Goal: Task Accomplishment & Management: Complete application form

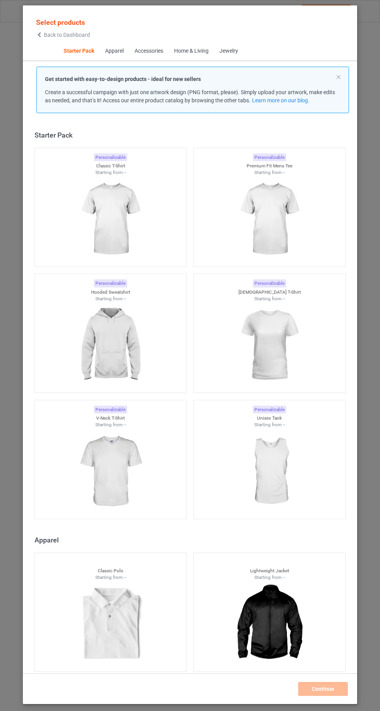
scroll to position [10, 0]
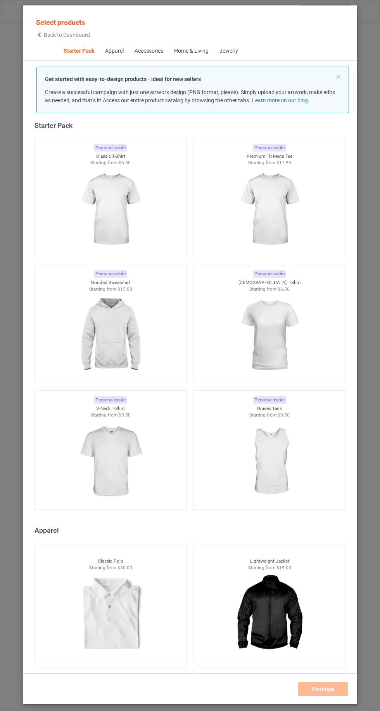
click at [287, 205] on img at bounding box center [268, 209] width 69 height 87
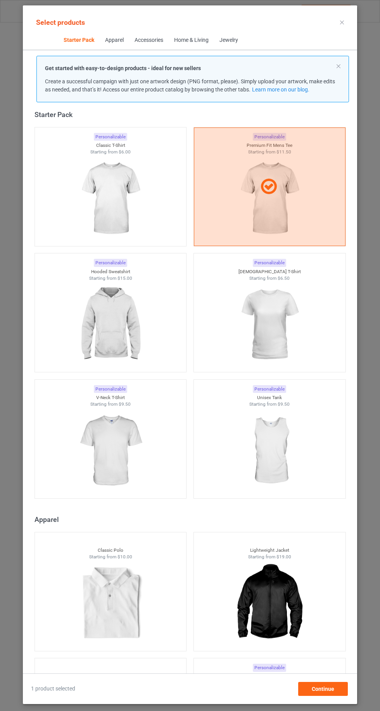
click at [282, 329] on img at bounding box center [268, 324] width 69 height 87
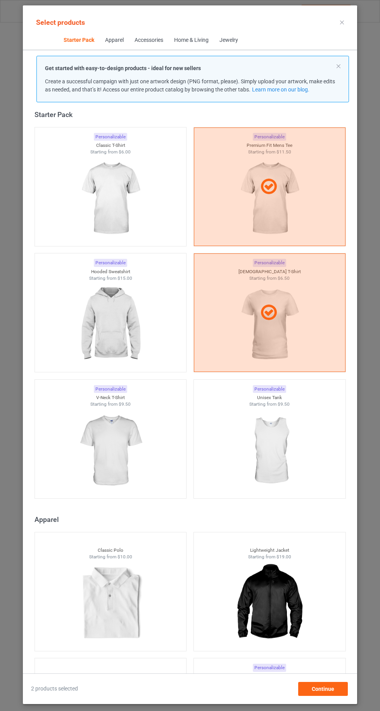
click at [285, 206] on div at bounding box center [269, 186] width 151 height 119
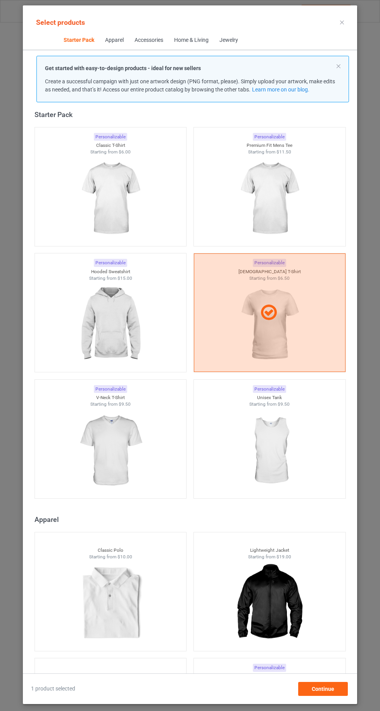
click at [128, 203] on img at bounding box center [110, 198] width 69 height 87
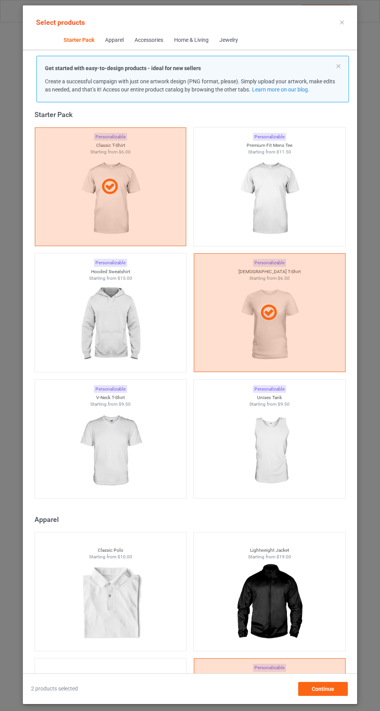
click at [288, 200] on img at bounding box center [268, 198] width 69 height 87
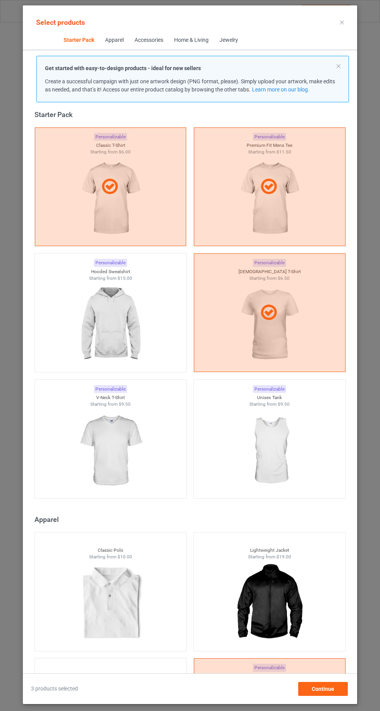
click at [282, 321] on div at bounding box center [269, 312] width 151 height 19
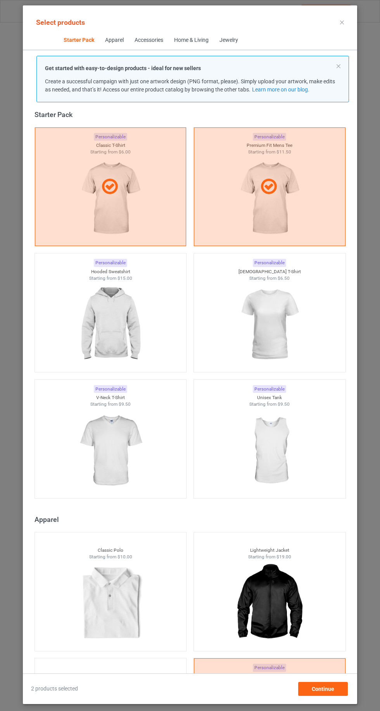
click at [114, 325] on img at bounding box center [110, 324] width 69 height 87
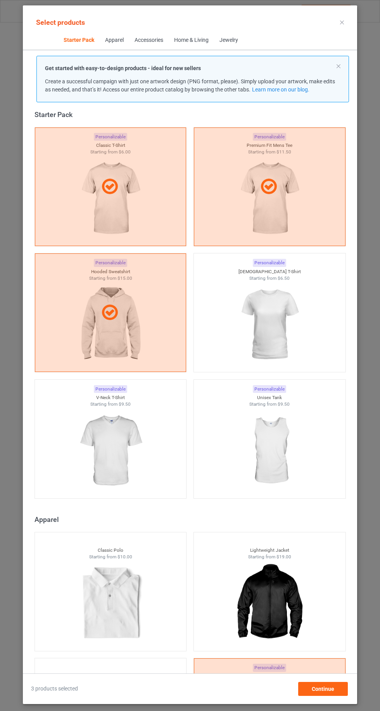
click at [289, 320] on img at bounding box center [268, 324] width 69 height 87
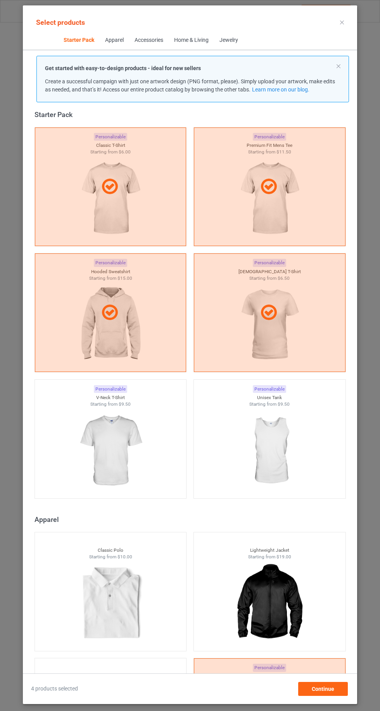
click at [126, 206] on div at bounding box center [110, 186] width 151 height 119
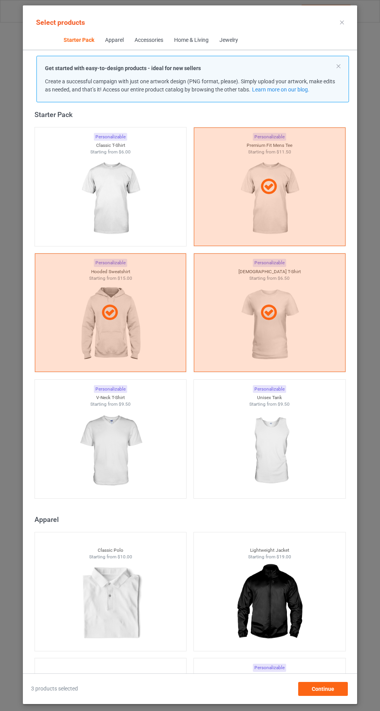
click at [289, 200] on div at bounding box center [269, 186] width 151 height 119
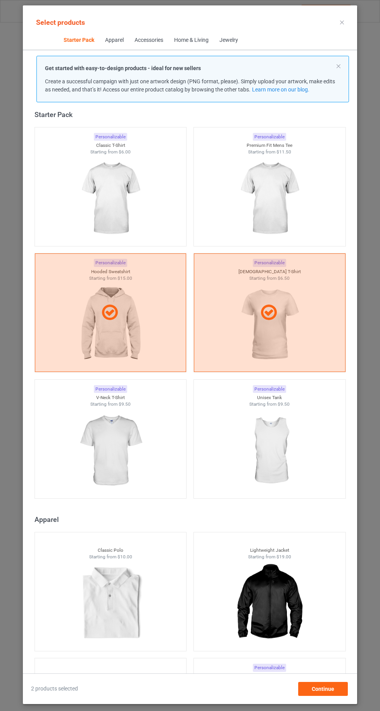
click at [127, 316] on div at bounding box center [110, 312] width 151 height 19
click at [295, 327] on div at bounding box center [269, 312] width 151 height 119
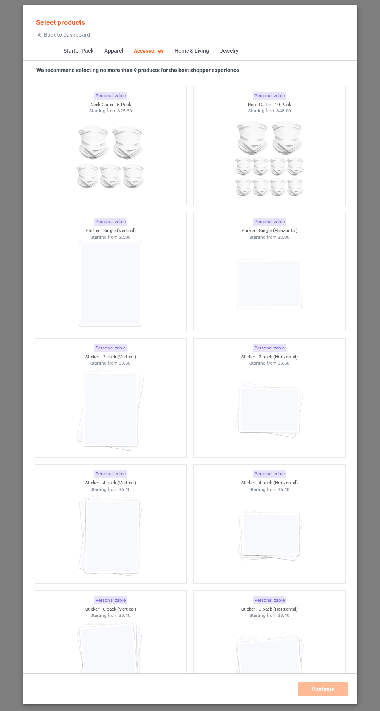
scroll to position [4989, 0]
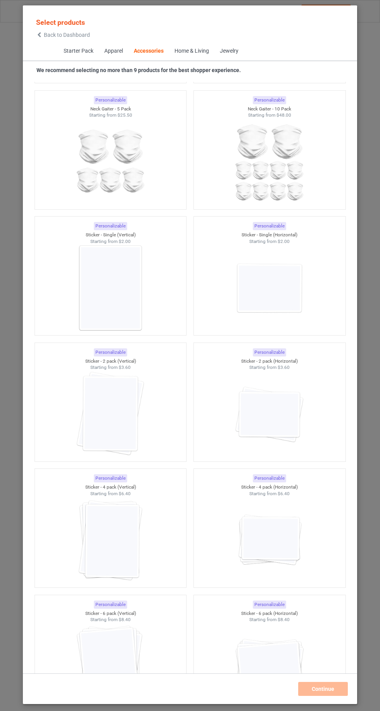
click at [132, 406] on img at bounding box center [110, 414] width 69 height 87
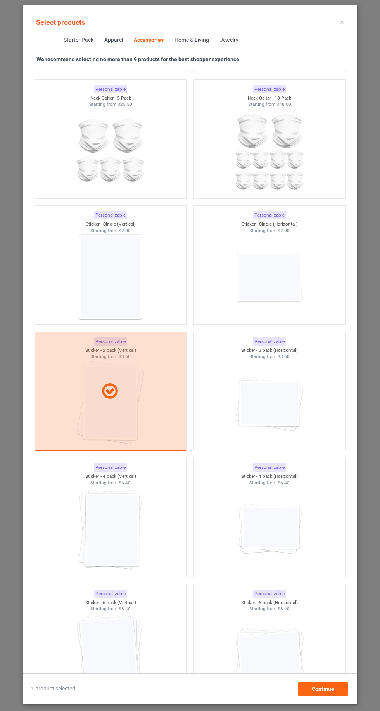
click at [139, 548] on img at bounding box center [110, 529] width 69 height 87
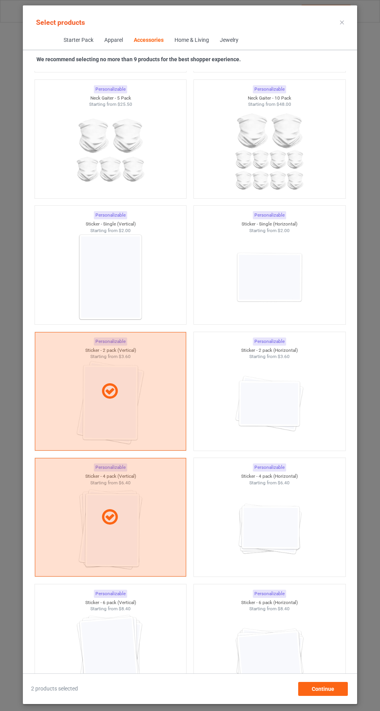
click at [125, 626] on img at bounding box center [110, 655] width 69 height 87
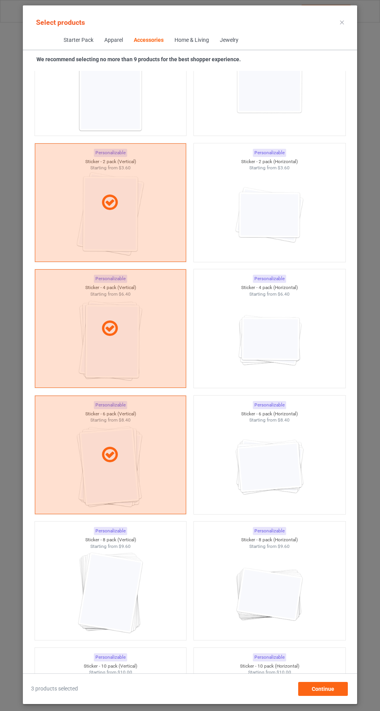
scroll to position [5175, 0]
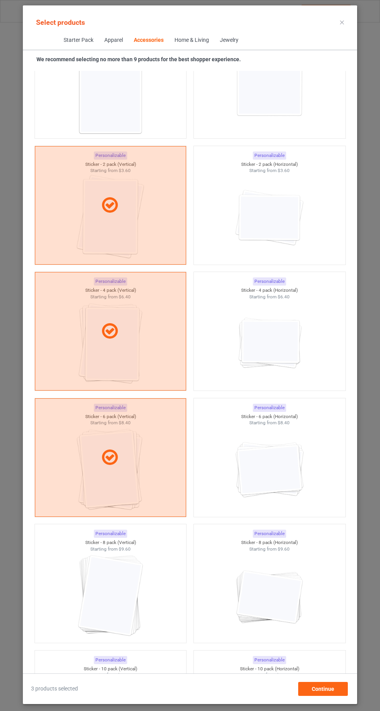
click at [112, 603] on img at bounding box center [110, 595] width 69 height 87
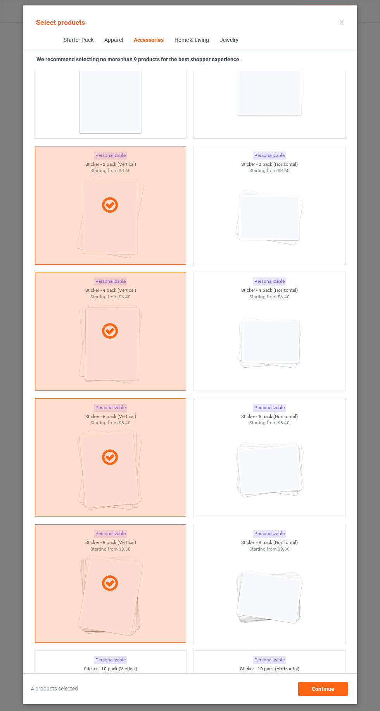
click at [343, 22] on icon at bounding box center [342, 23] width 4 height 4
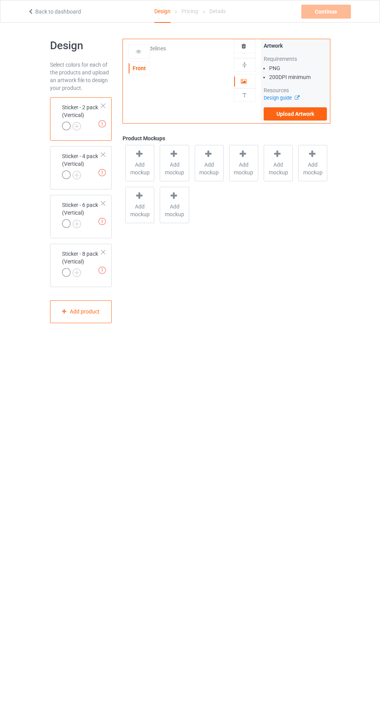
click at [311, 112] on label "Upload Artwork" at bounding box center [295, 113] width 64 height 13
click at [0, 0] on input "Upload Artwork" at bounding box center [0, 0] width 0 height 0
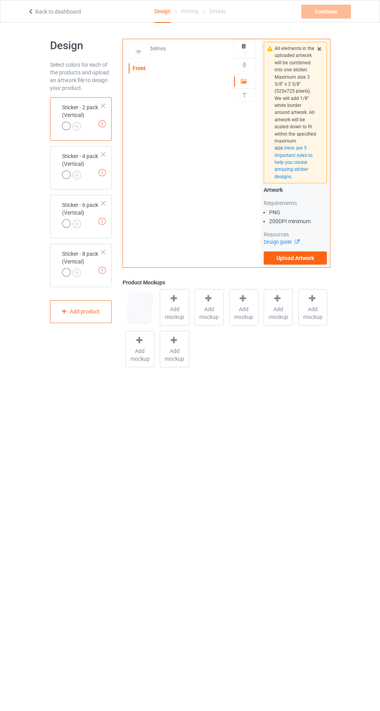
click at [313, 255] on label "Upload Artwork" at bounding box center [295, 257] width 64 height 13
click at [0, 0] on input "Upload Artwork" at bounding box center [0, 0] width 0 height 0
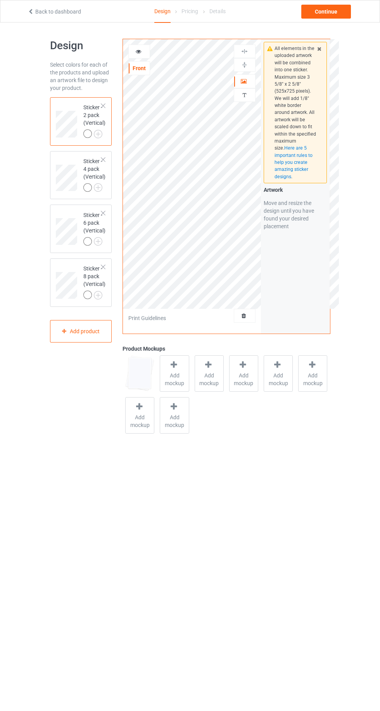
click at [253, 76] on div "Artwork" at bounding box center [245, 81] width 22 height 14
click at [244, 81] on icon at bounding box center [244, 79] width 7 height 5
click at [93, 327] on div "Add product" at bounding box center [81, 331] width 62 height 23
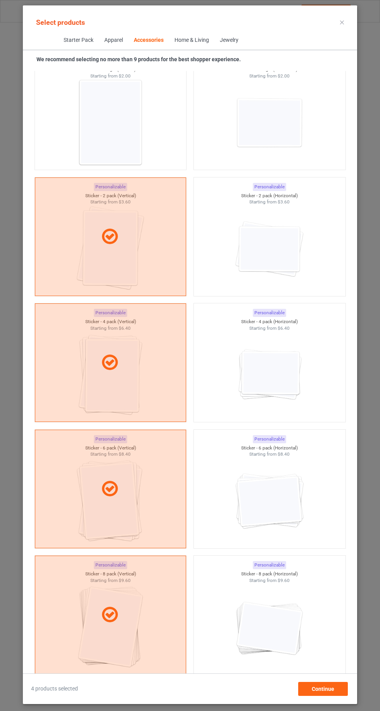
scroll to position [5116, 0]
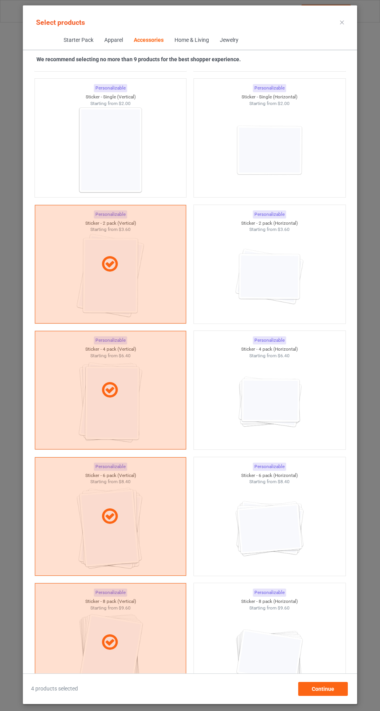
click at [278, 261] on img at bounding box center [268, 276] width 69 height 87
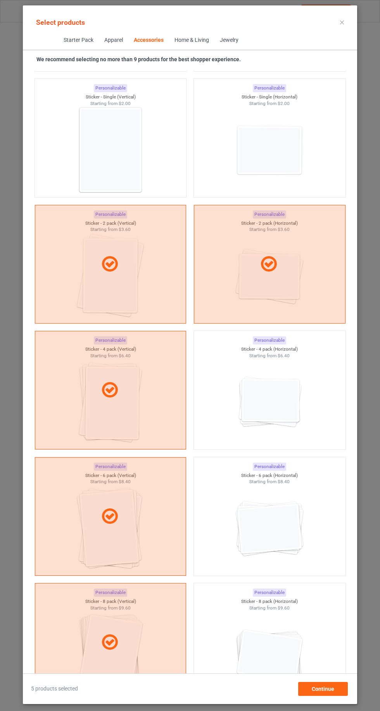
click at [282, 411] on img at bounding box center [268, 402] width 69 height 87
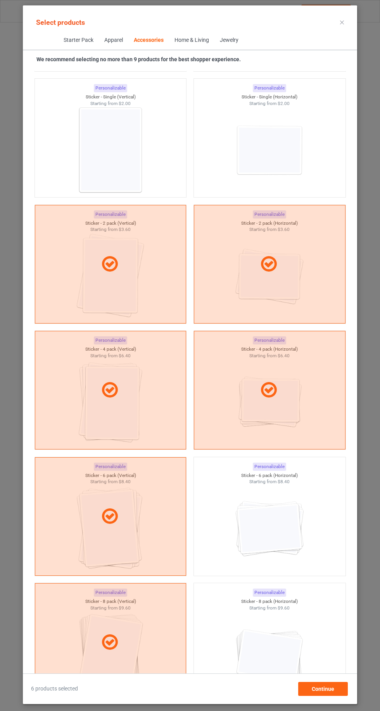
click at [291, 506] on img at bounding box center [268, 528] width 69 height 87
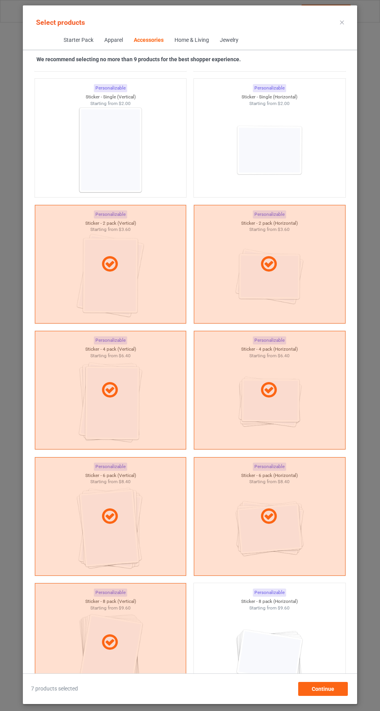
click at [287, 650] on img at bounding box center [268, 654] width 69 height 87
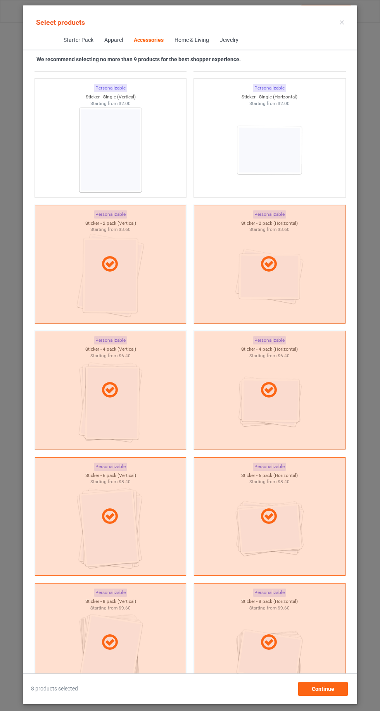
click at [342, 22] on icon at bounding box center [342, 23] width 4 height 4
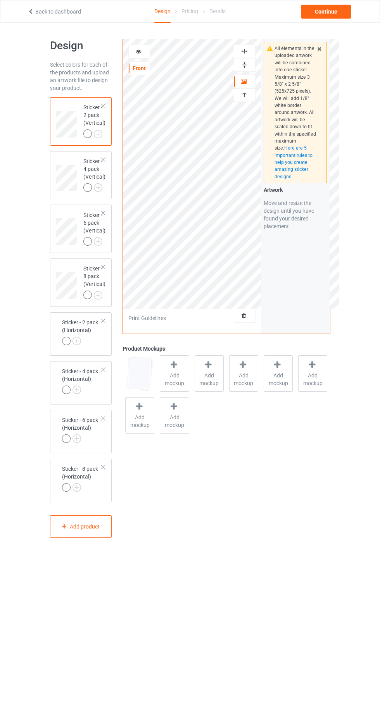
click at [66, 341] on div at bounding box center [66, 341] width 9 height 9
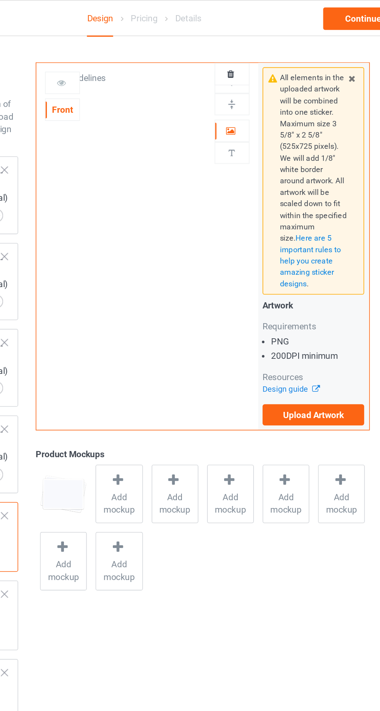
click at [244, 81] on icon at bounding box center [244, 79] width 7 height 5
click at [245, 82] on icon at bounding box center [244, 79] width 7 height 5
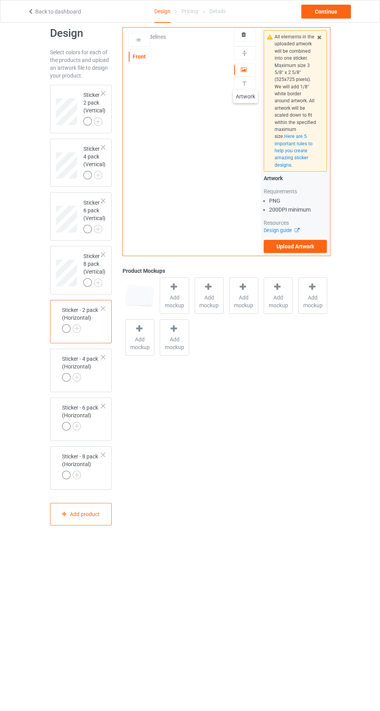
scroll to position [16, 0]
click at [66, 374] on div at bounding box center [66, 373] width 9 height 9
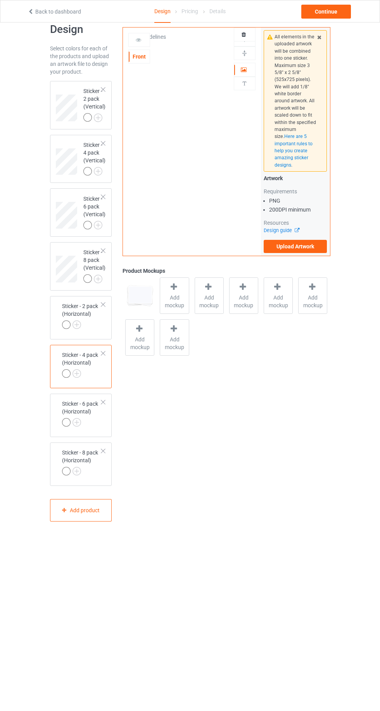
click at [63, 326] on div at bounding box center [66, 324] width 9 height 9
click at [103, 89] on div at bounding box center [102, 89] width 5 height 5
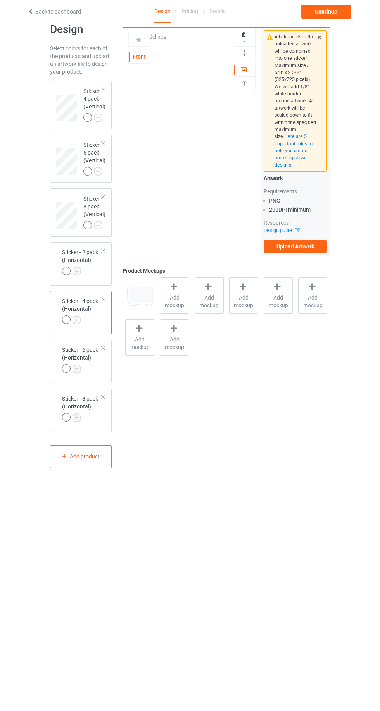
click at [103, 89] on div at bounding box center [102, 89] width 5 height 5
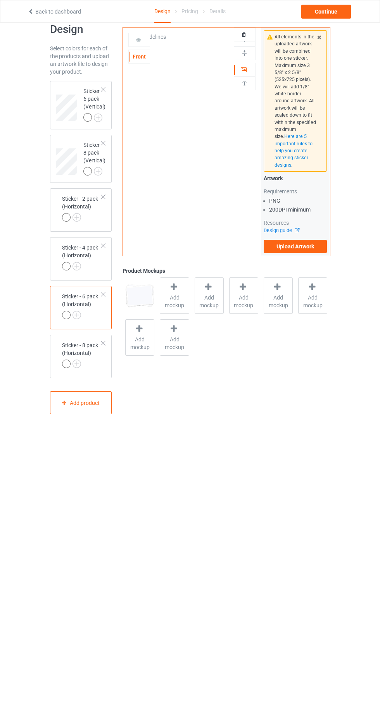
click at [103, 89] on div at bounding box center [102, 89] width 5 height 5
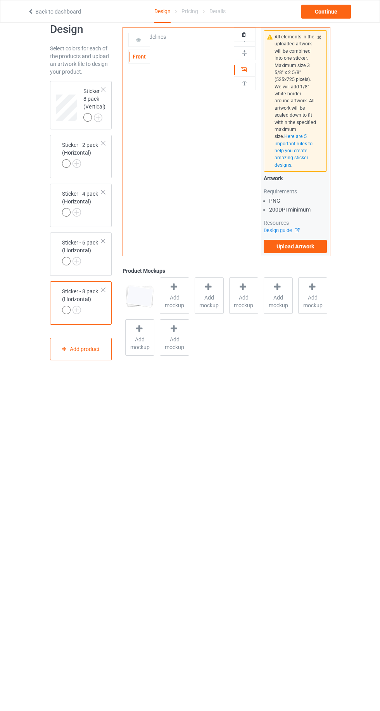
click at [103, 89] on div at bounding box center [102, 89] width 5 height 5
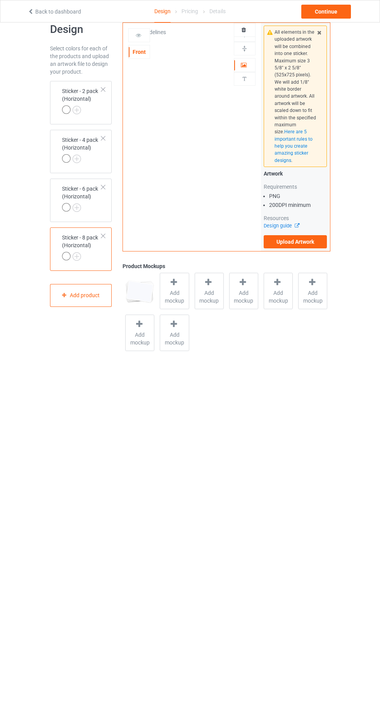
click at [202, 145] on div "Front Artwork Upload artwork before adding personalization Print Guidelines" at bounding box center [192, 137] width 138 height 228
click at [245, 64] on icon at bounding box center [244, 63] width 7 height 5
click at [245, 62] on icon at bounding box center [244, 63] width 7 height 5
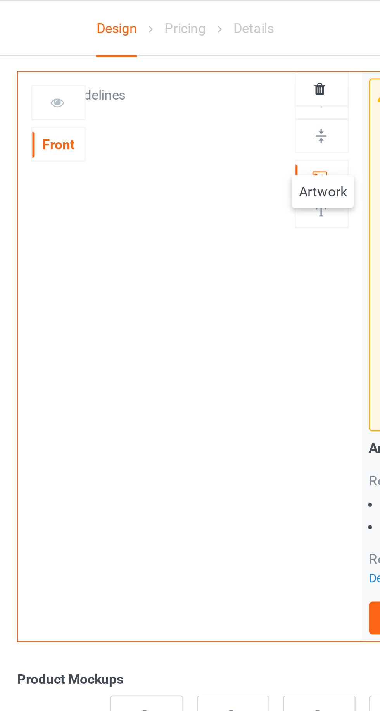
scroll to position [4, 0]
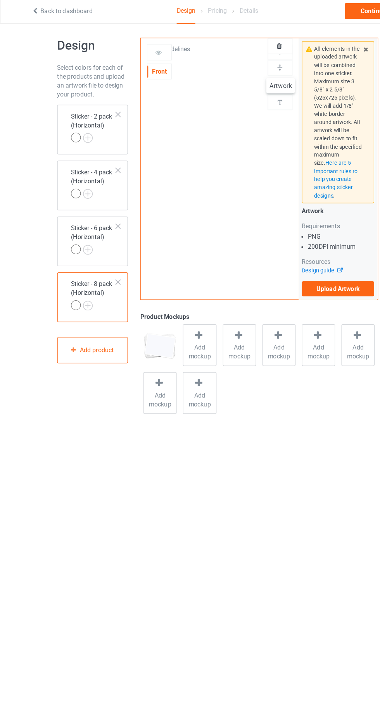
click at [144, 44] on div at bounding box center [139, 48] width 21 height 8
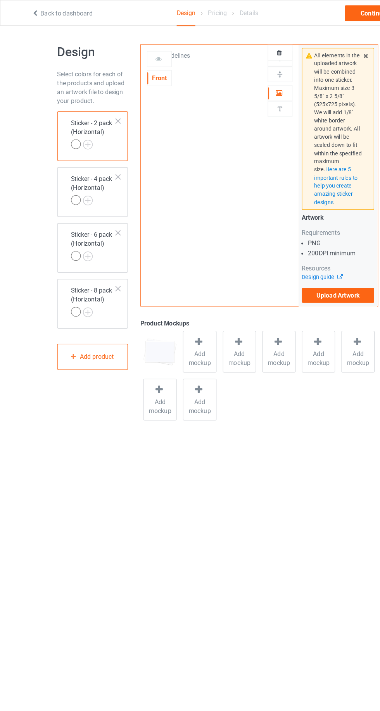
click at [309, 261] on label "Upload Artwork" at bounding box center [295, 257] width 64 height 13
click at [0, 0] on input "Upload Artwork" at bounding box center [0, 0] width 0 height 0
click at [244, 79] on icon at bounding box center [244, 79] width 7 height 5
click at [243, 43] on div at bounding box center [244, 46] width 21 height 8
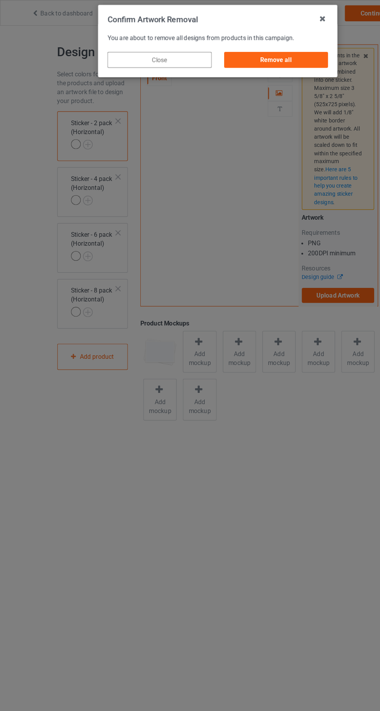
click at [258, 52] on div "Remove all" at bounding box center [240, 52] width 91 height 14
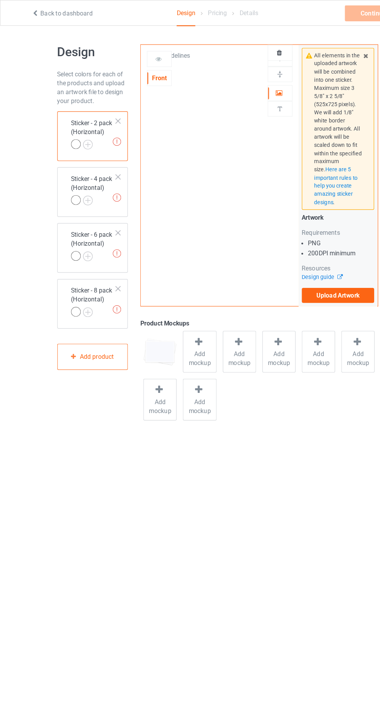
click at [315, 255] on label "Upload Artwork" at bounding box center [295, 257] width 64 height 13
click at [0, 0] on input "Upload Artwork" at bounding box center [0, 0] width 0 height 0
click at [243, 81] on icon at bounding box center [244, 79] width 7 height 5
click at [323, 13] on div "Continue" at bounding box center [326, 12] width 50 height 14
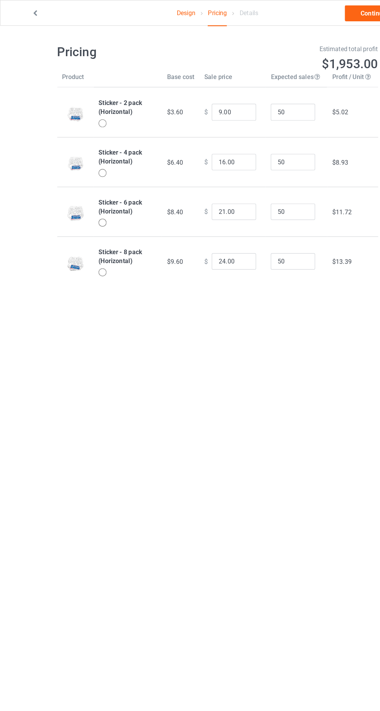
click at [167, 9] on link "Design" at bounding box center [162, 11] width 16 height 22
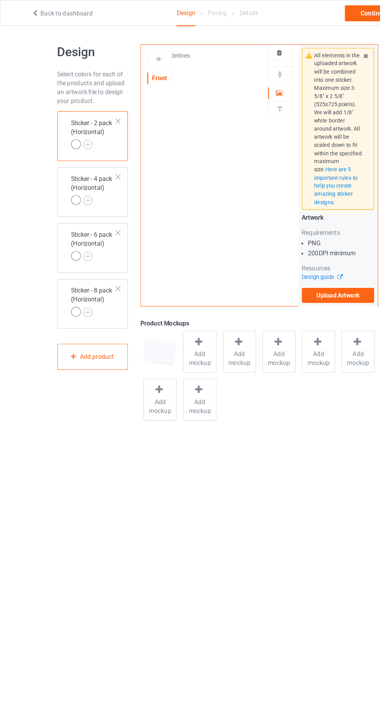
click at [244, 81] on icon at bounding box center [244, 79] width 7 height 5
click at [253, 83] on div at bounding box center [244, 81] width 21 height 8
click at [252, 77] on div at bounding box center [244, 81] width 21 height 8
click at [226, 151] on div "Front Artwork Upload artwork before adding personalization Print Guidelines" at bounding box center [192, 153] width 138 height 228
click at [321, 14] on div "Continue" at bounding box center [326, 12] width 50 height 14
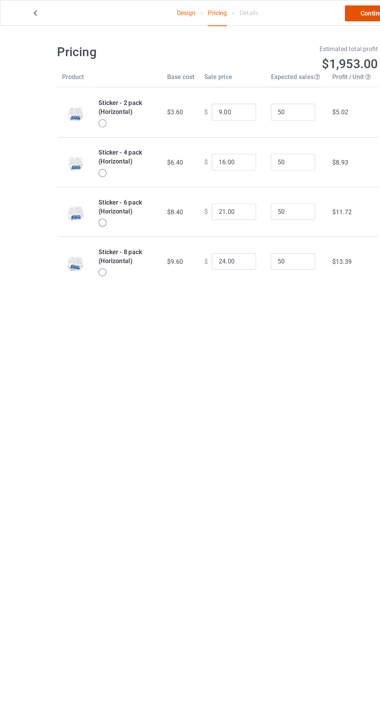
click at [319, 13] on link "Continue" at bounding box center [326, 12] width 50 height 14
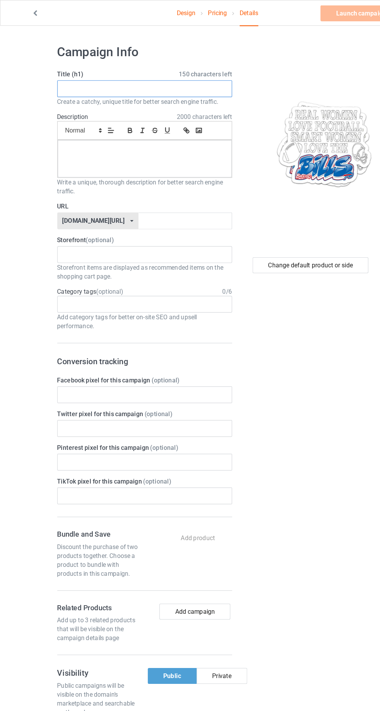
click at [173, 76] on input "text" at bounding box center [126, 77] width 153 height 15
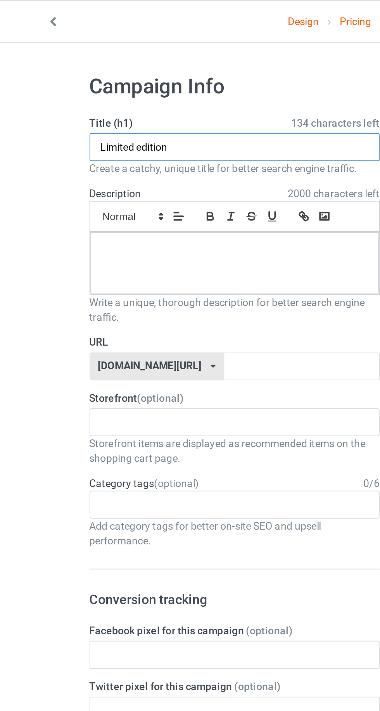
type input "Limited edition"
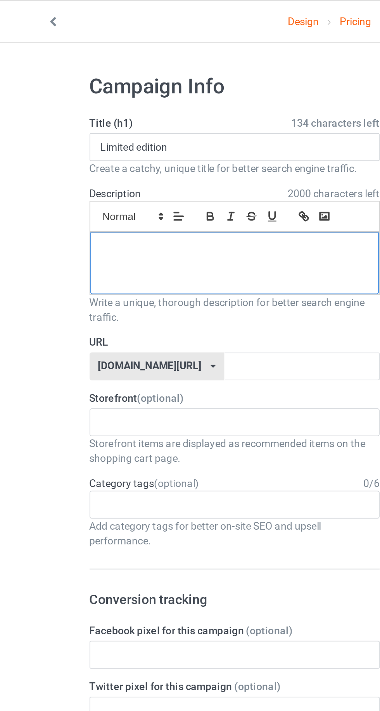
click at [157, 141] on div at bounding box center [126, 138] width 152 height 33
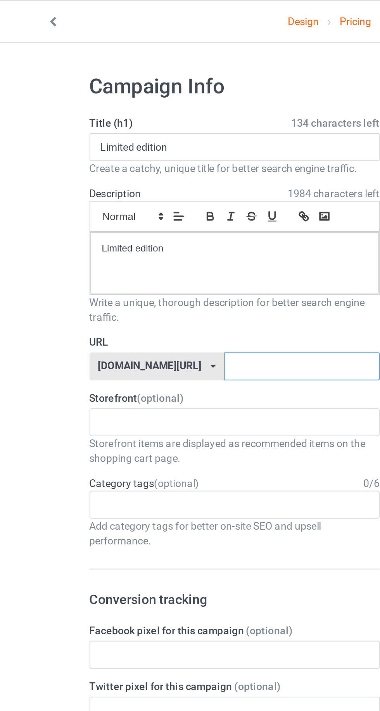
click at [157, 192] on input "text" at bounding box center [162, 193] width 82 height 15
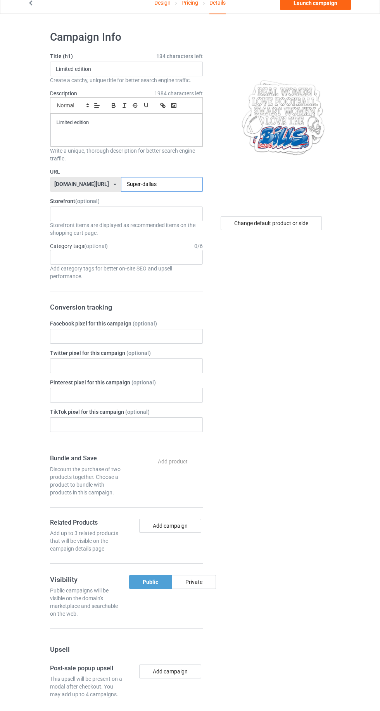
click at [172, 192] on input "Super-dallas" at bounding box center [162, 193] width 82 height 15
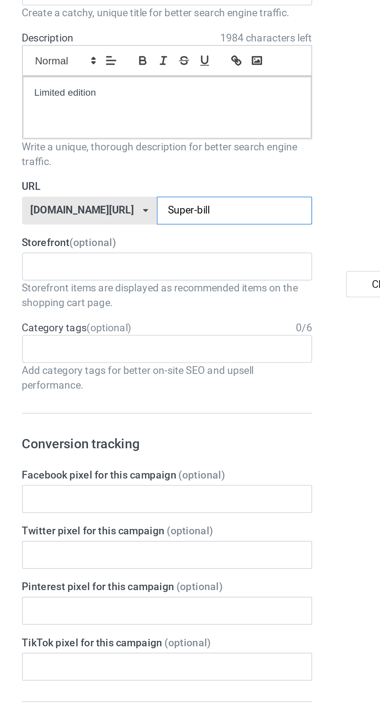
type input "Super-bills"
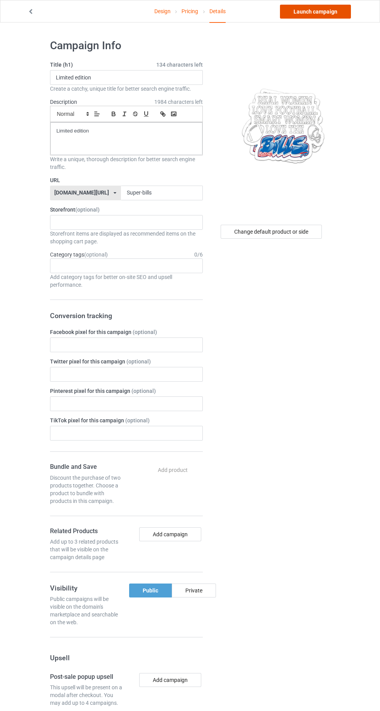
click at [325, 10] on link "Launch campaign" at bounding box center [315, 12] width 71 height 14
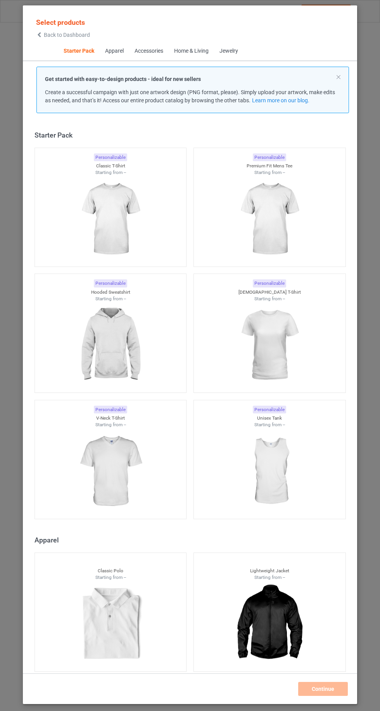
scroll to position [10, 0]
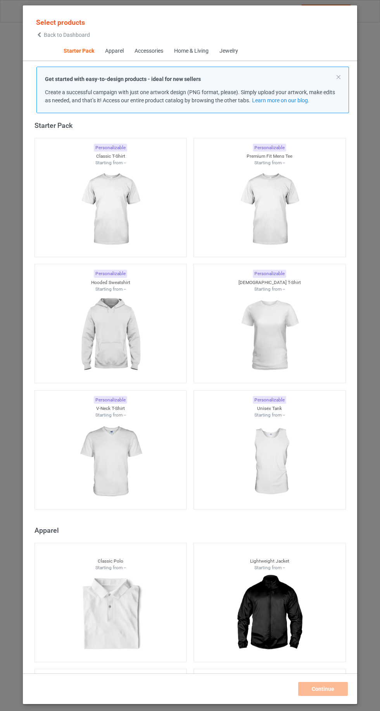
click at [64, 35] on span "Back to Dashboard" at bounding box center [67, 35] width 46 height 6
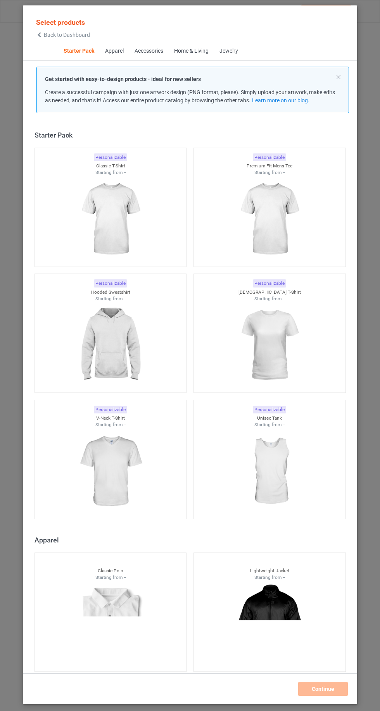
scroll to position [10, 0]
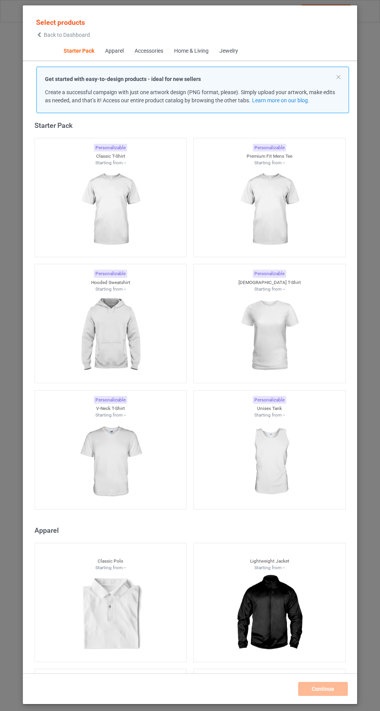
click at [66, 35] on span "Back to Dashboard" at bounding box center [67, 35] width 46 height 6
